Goal: Transaction & Acquisition: Purchase product/service

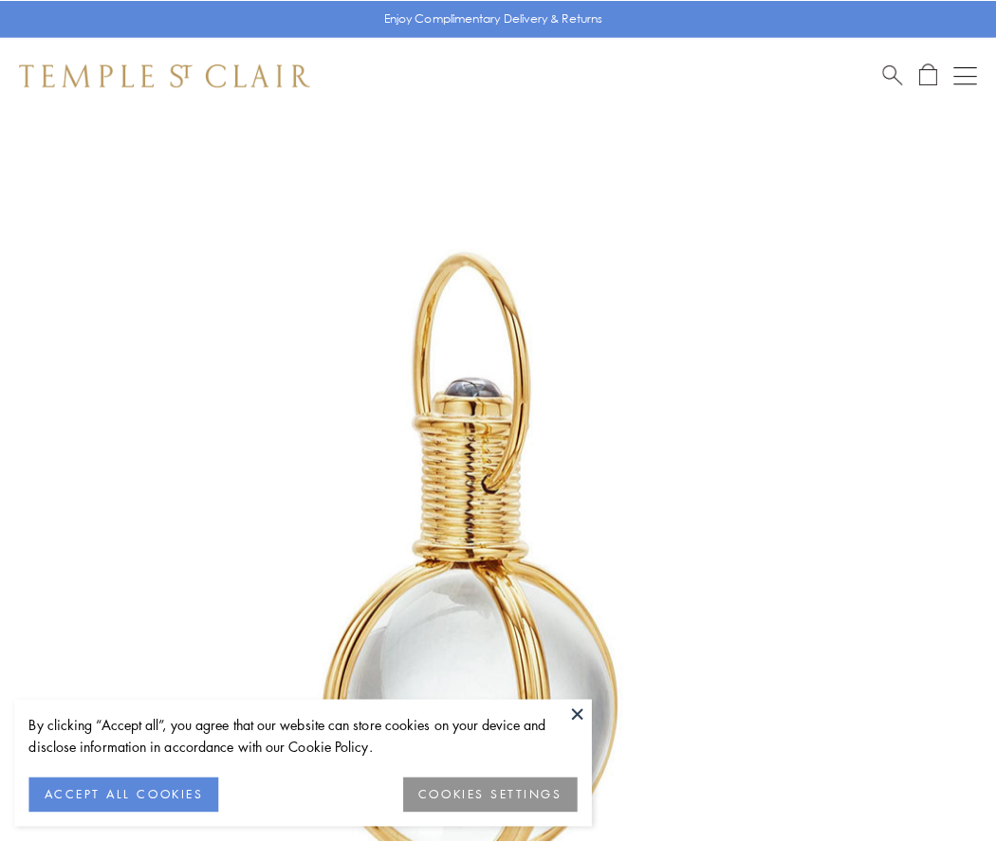
scroll to position [495, 0]
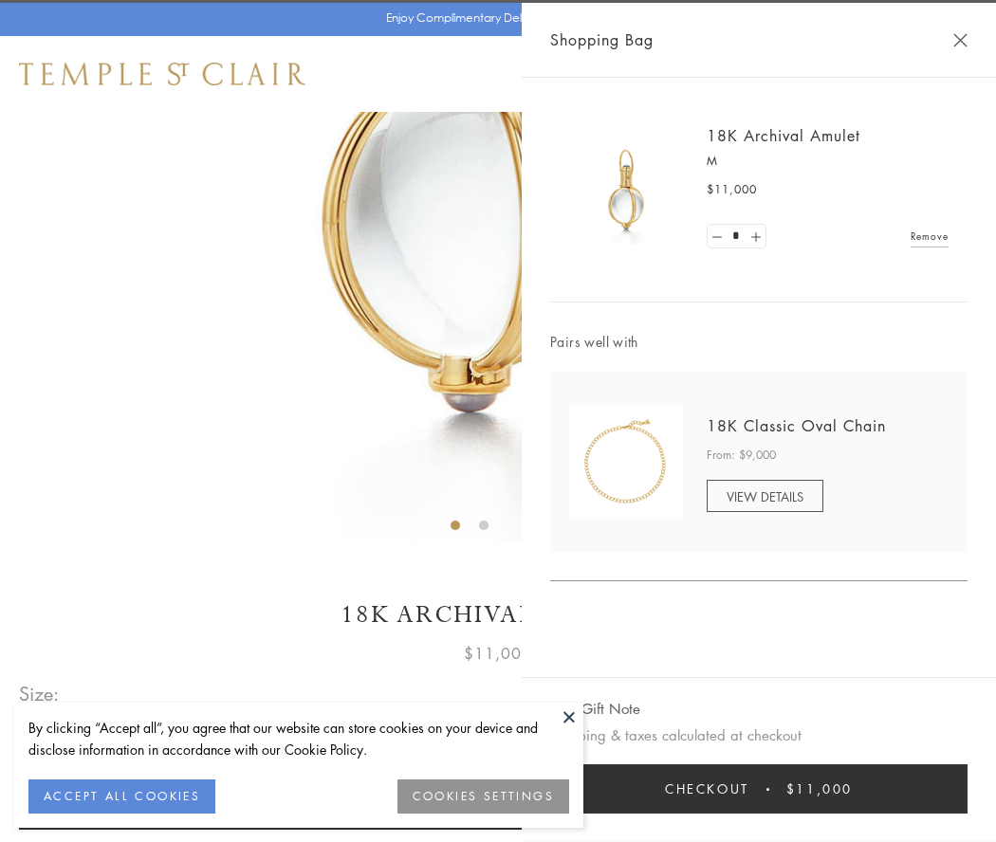
click at [759, 789] on button "Checkout $11,000" at bounding box center [758, 788] width 417 height 49
